Goal: Information Seeking & Learning: Learn about a topic

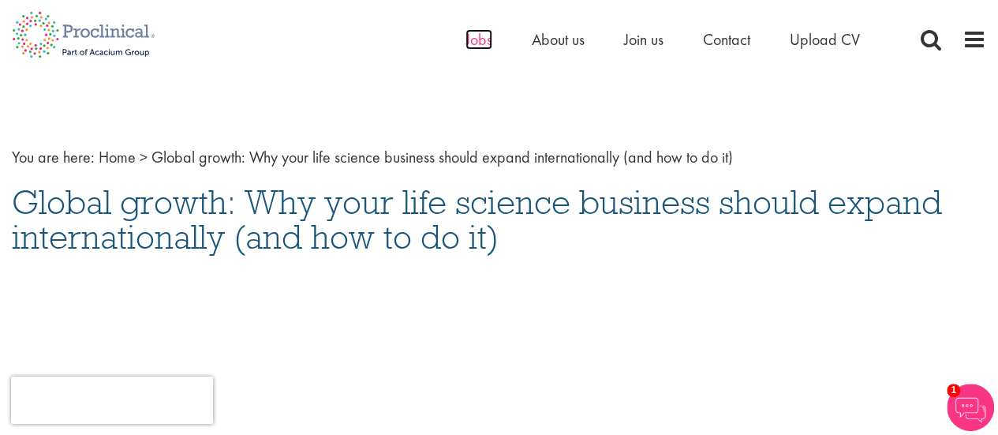
click at [478, 44] on span "Jobs" at bounding box center [479, 39] width 27 height 21
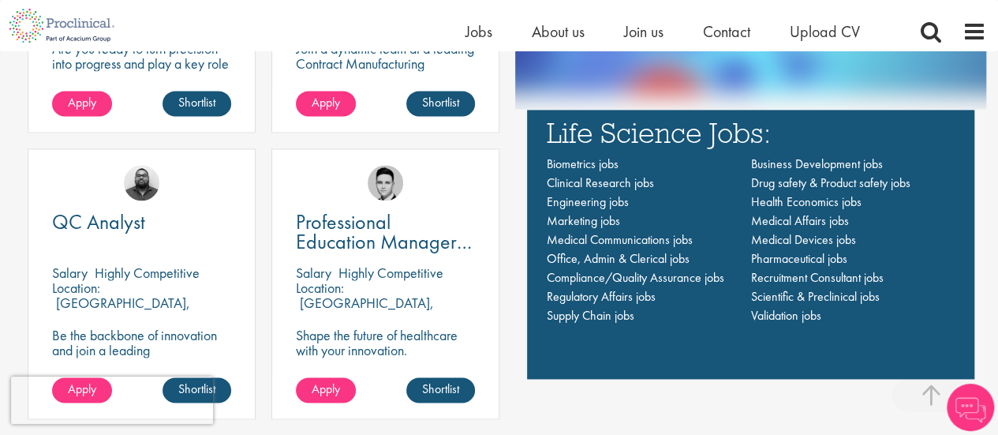
scroll to position [1117, 0]
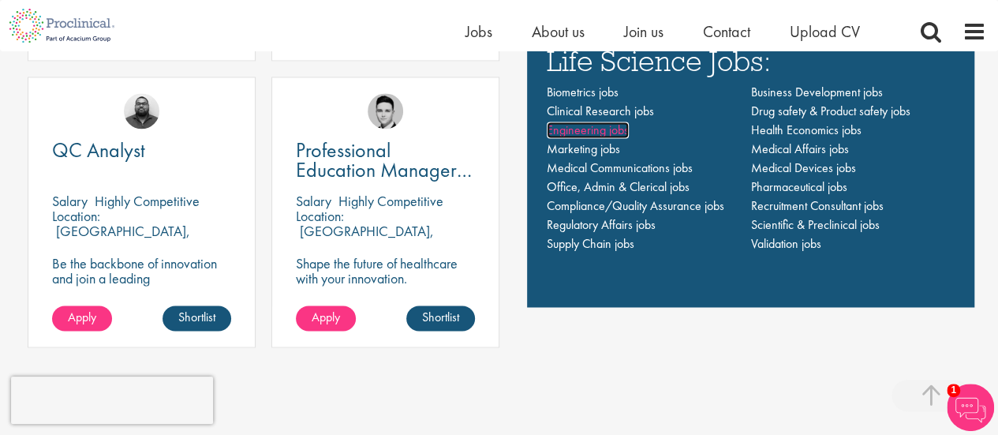
click at [606, 131] on span "Engineering jobs" at bounding box center [588, 130] width 82 height 17
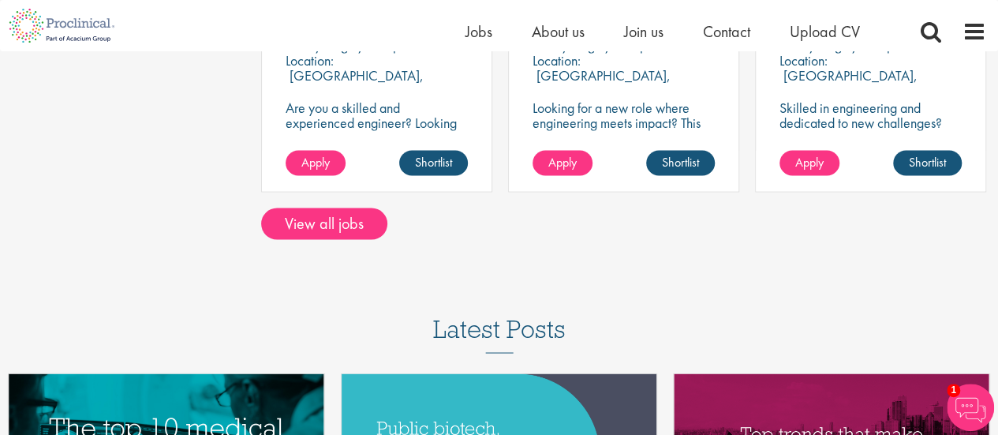
scroll to position [1376, 0]
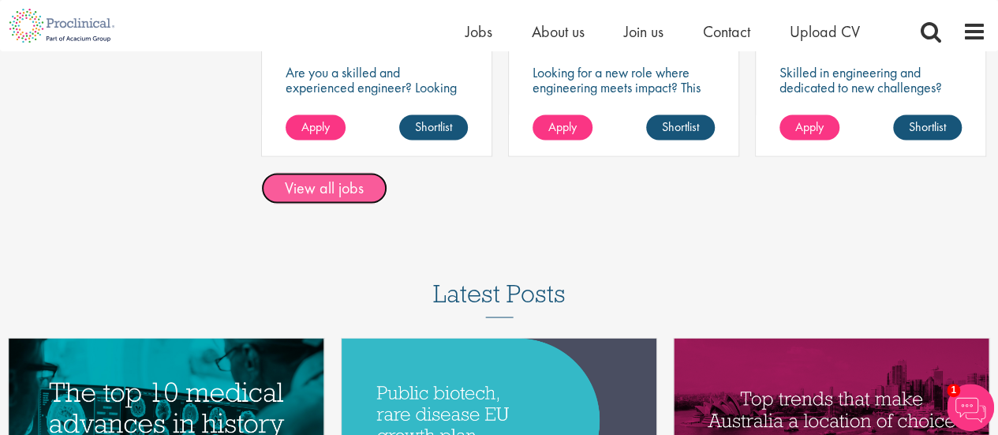
click at [371, 172] on link "View all jobs" at bounding box center [324, 188] width 126 height 32
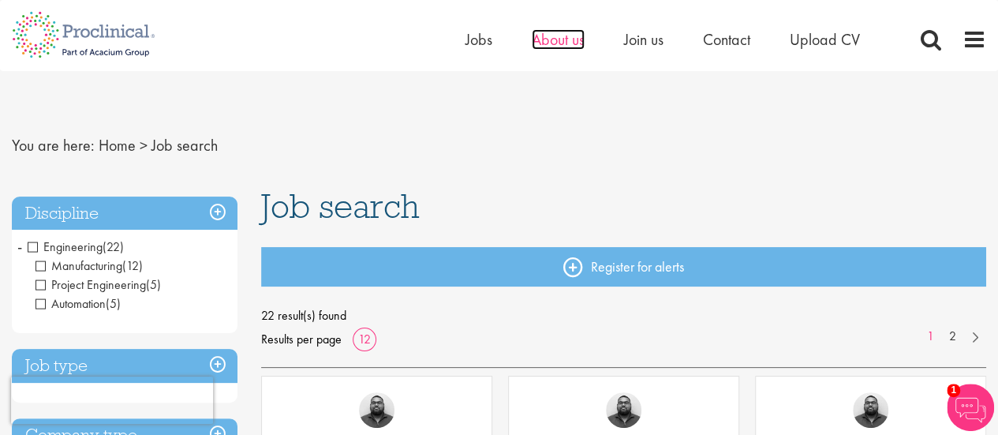
click at [570, 40] on span "About us" at bounding box center [558, 39] width 53 height 21
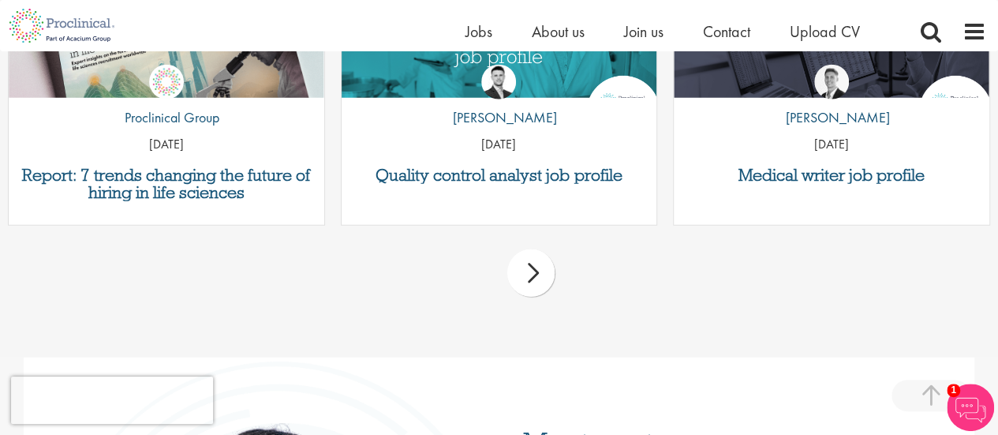
scroll to position [1968, 0]
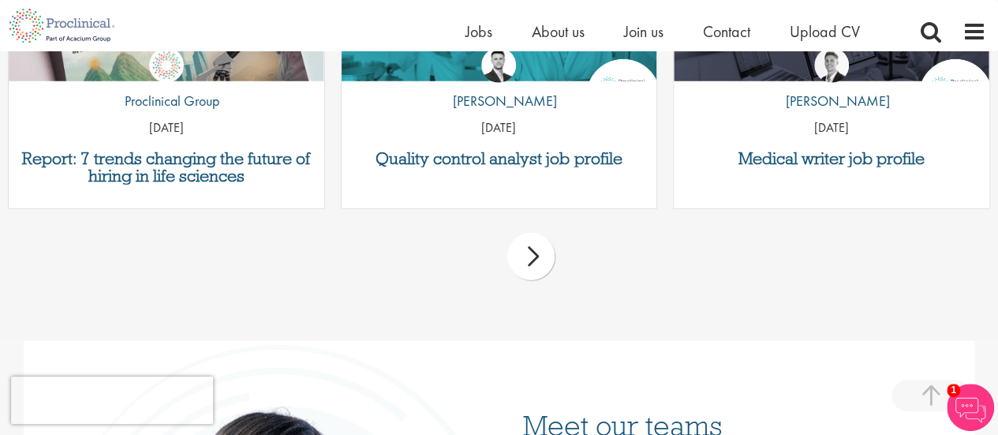
click at [896, 75] on div "by George Watson 01 Jul 25" at bounding box center [832, 86] width 316 height 117
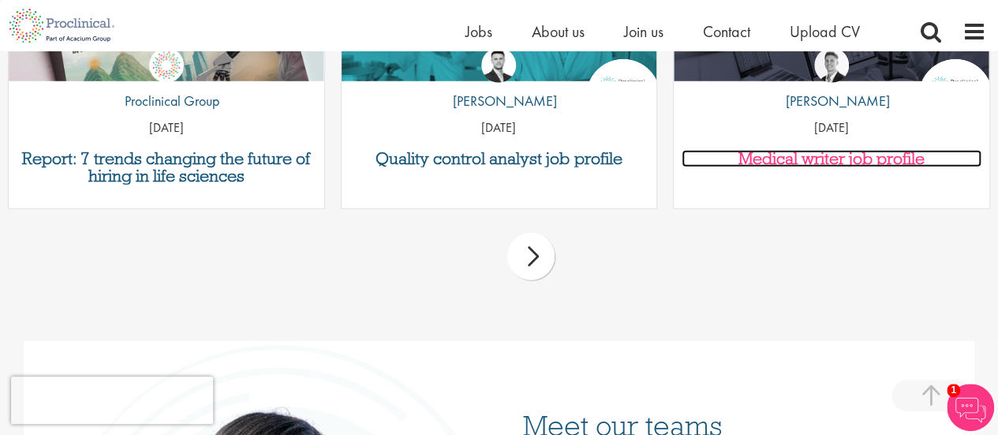
click at [859, 156] on h3 "Medical writer job profile" at bounding box center [832, 158] width 300 height 17
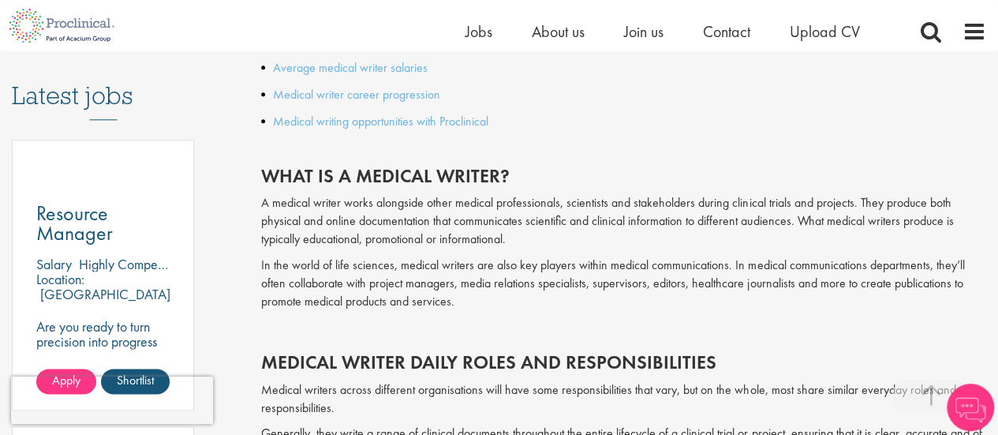
scroll to position [810, 0]
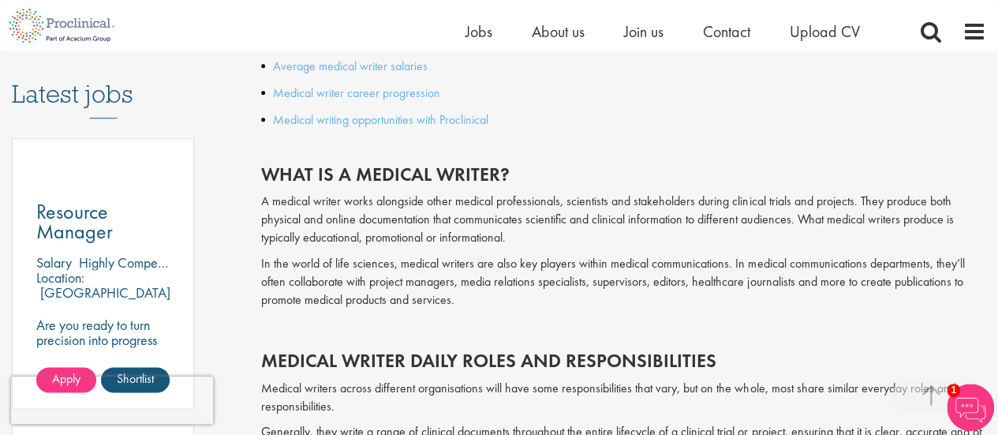
click at [717, 262] on p "In the world of life sciences, medical writers are also key players within medi…" at bounding box center [623, 282] width 725 height 54
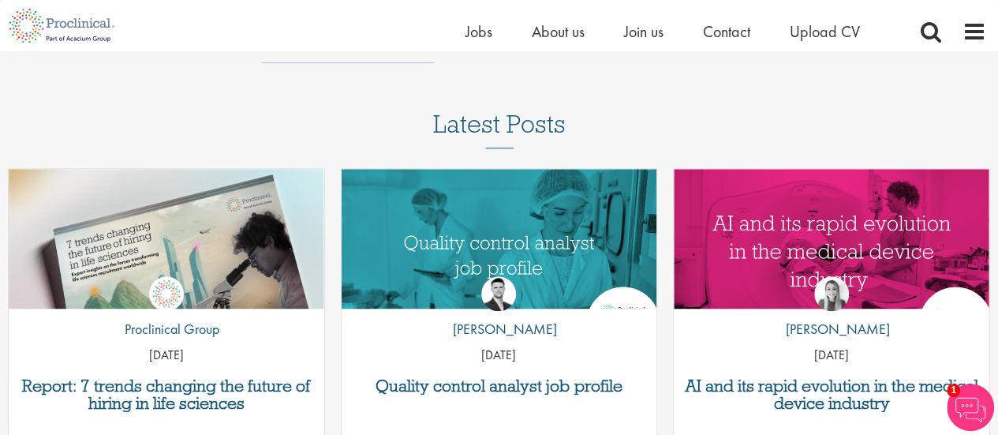
scroll to position [3588, 0]
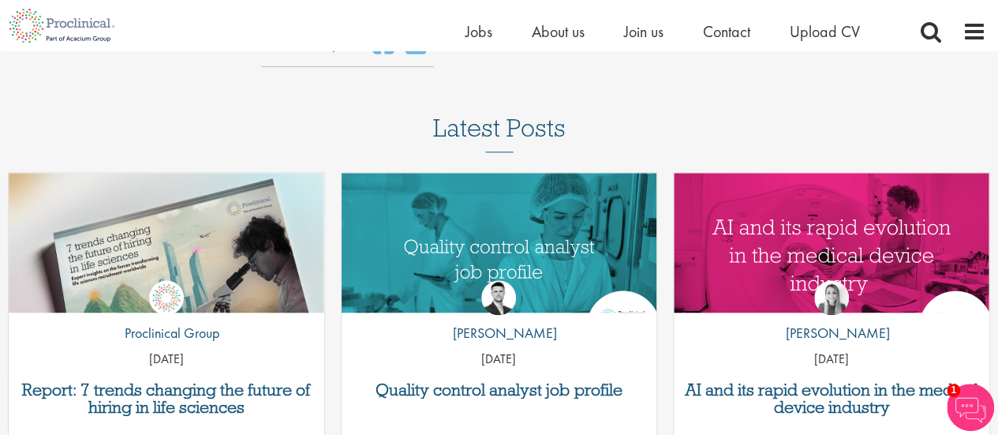
click at [537, 260] on div "by Joshua Godden 14 Aug 25" at bounding box center [500, 318] width 316 height 117
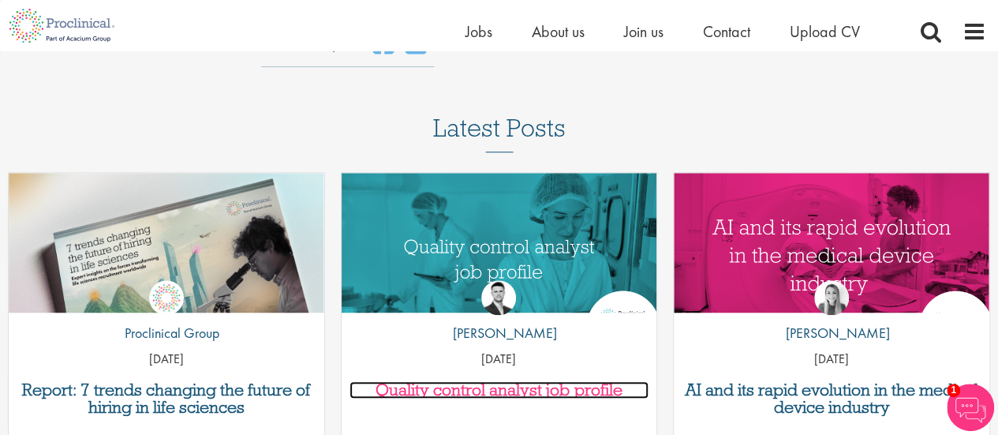
click at [545, 381] on h3 "Quality control analyst job profile" at bounding box center [500, 389] width 300 height 17
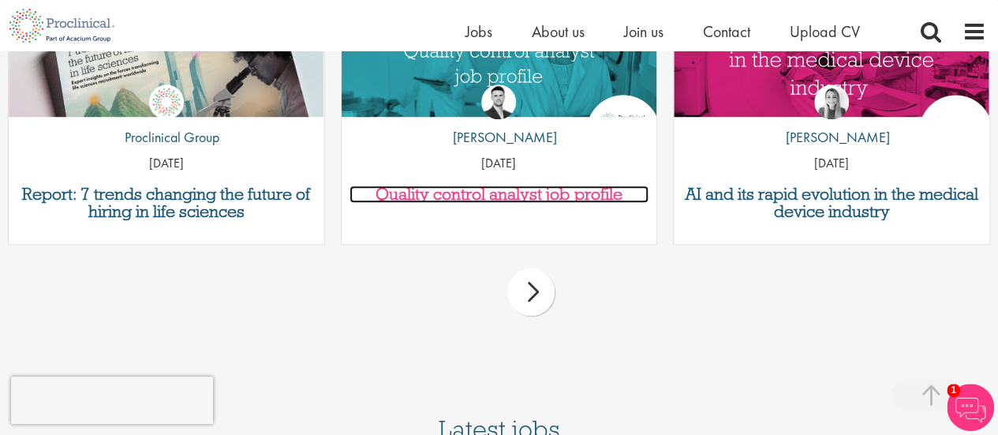
scroll to position [3803, 0]
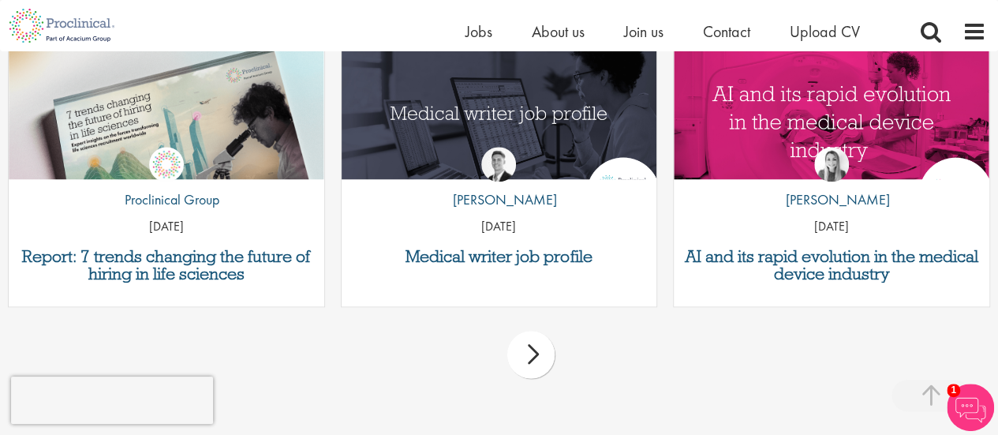
scroll to position [3911, 0]
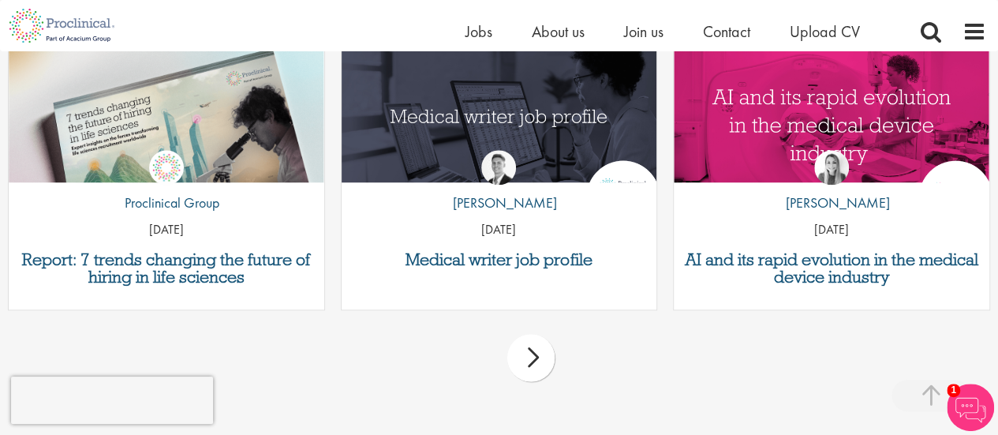
click at [533, 372] on div "next" at bounding box center [530, 357] width 47 height 47
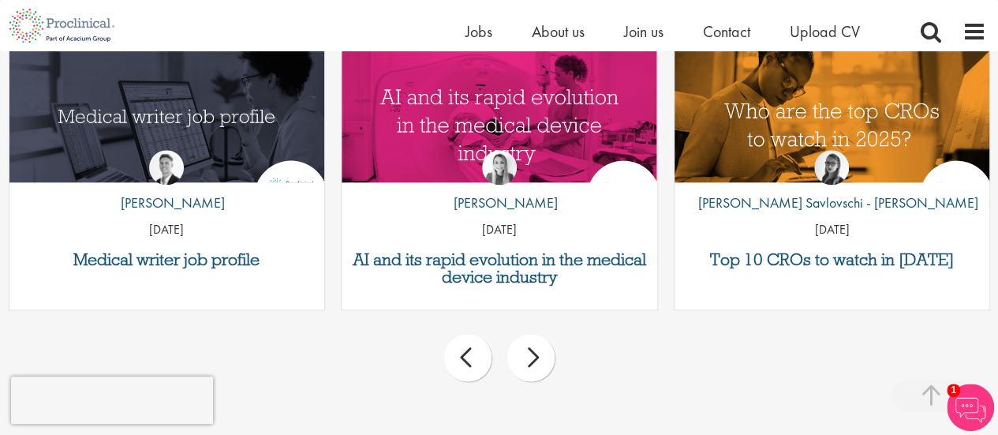
click at [533, 372] on div "next" at bounding box center [530, 357] width 47 height 47
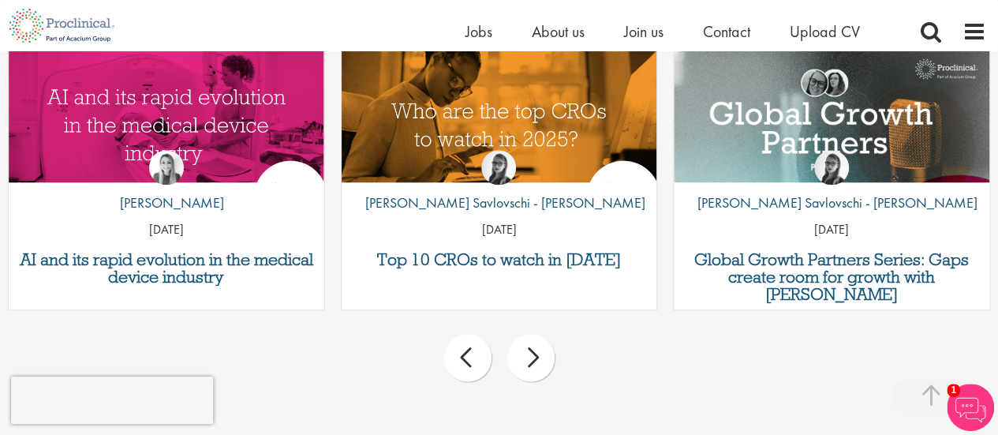
click at [533, 373] on div "next" at bounding box center [530, 357] width 47 height 47
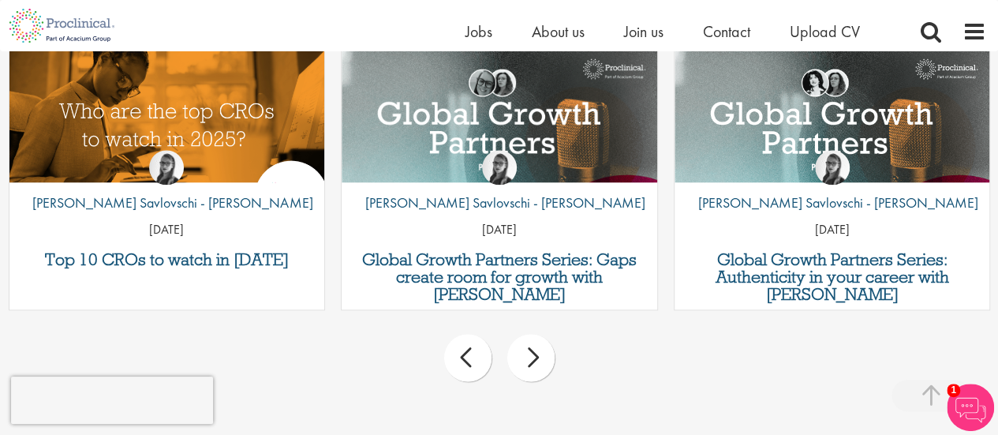
click at [529, 354] on div "next" at bounding box center [530, 357] width 47 height 47
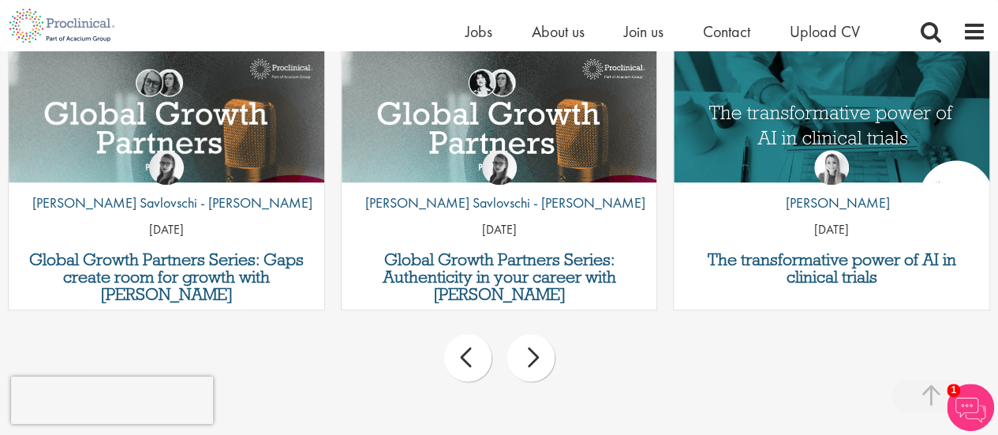
click at [529, 354] on div "next" at bounding box center [530, 357] width 47 height 47
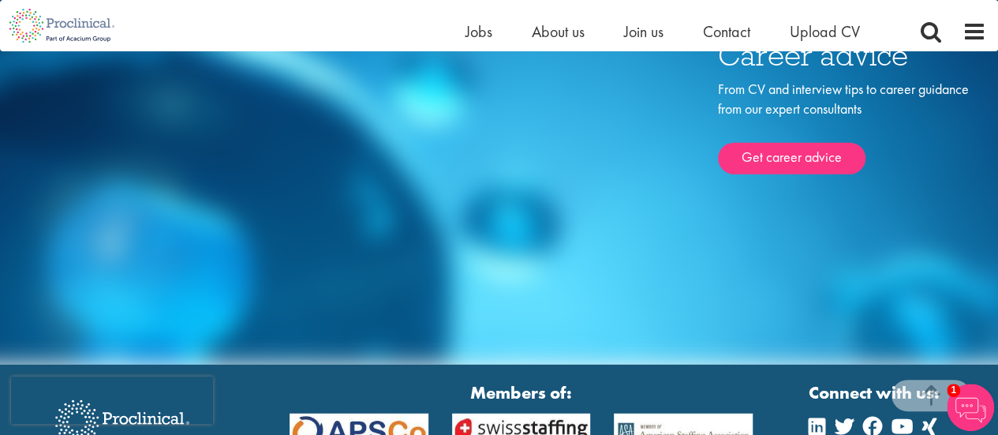
scroll to position [5049, 0]
